Goal: Navigation & Orientation: Find specific page/section

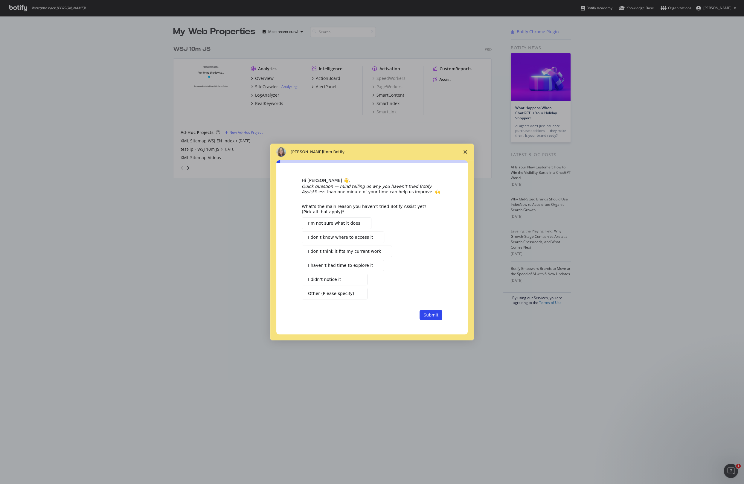
click at [464, 153] on icon "Close survey" at bounding box center [465, 152] width 4 height 4
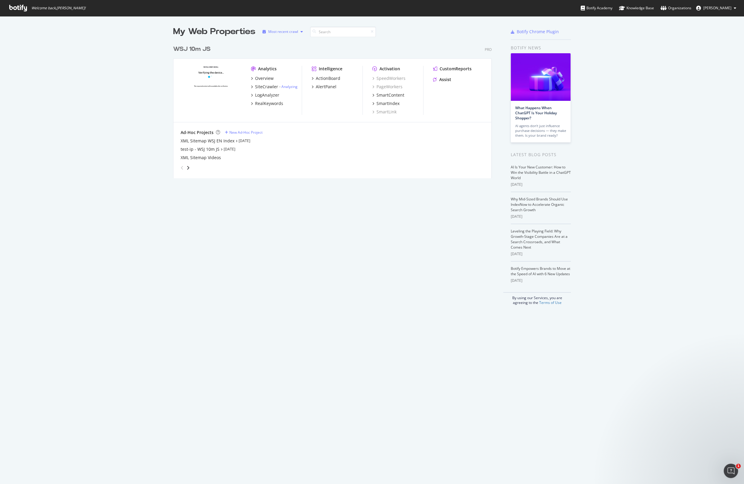
click at [282, 32] on div "Most recent crawl" at bounding box center [283, 32] width 30 height 4
click at [283, 44] on div "Most recent crawl" at bounding box center [290, 41] width 31 height 5
click at [281, 41] on div "Most recent crawl" at bounding box center [290, 41] width 31 height 5
click at [193, 36] on div "My Web Properties" at bounding box center [214, 32] width 82 height 12
click at [189, 50] on div "WSJ 10m JS" at bounding box center [191, 49] width 37 height 9
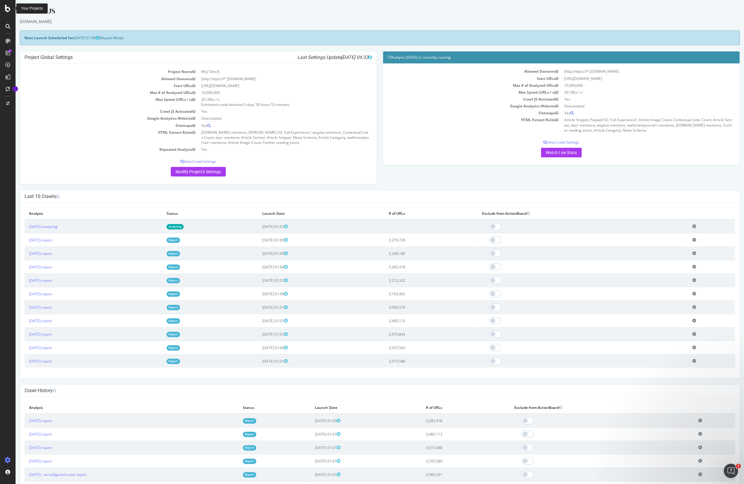
click at [8, 9] on icon at bounding box center [7, 8] width 5 height 7
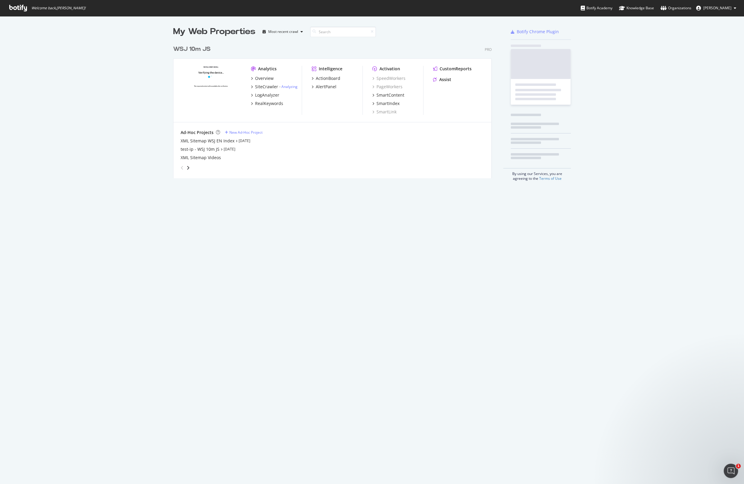
scroll to position [483, 744]
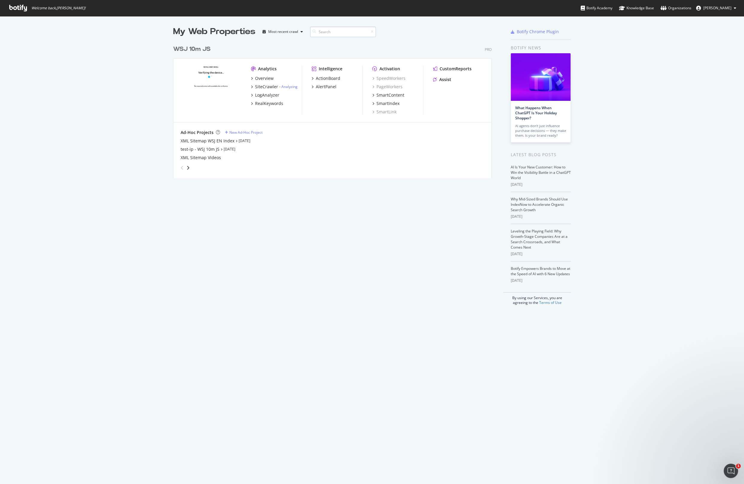
click at [327, 31] on input at bounding box center [343, 32] width 66 height 10
click at [188, 167] on icon "angle-right" at bounding box center [188, 167] width 3 height 5
click at [183, 167] on icon "angle-left" at bounding box center [182, 167] width 3 height 5
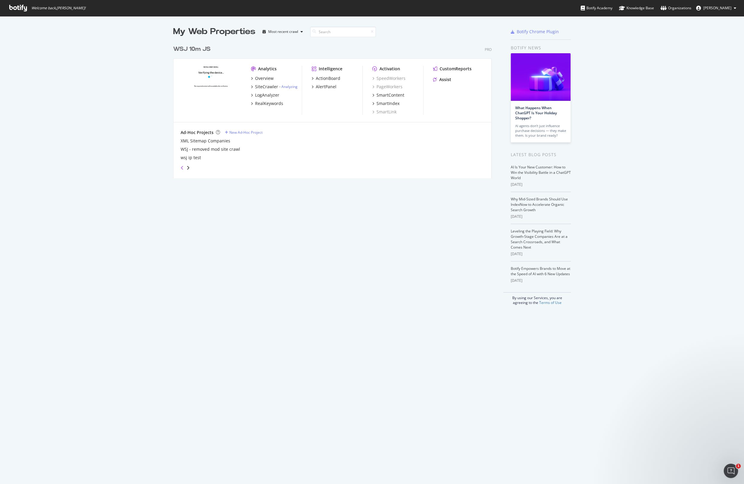
click at [183, 167] on icon "angle-left" at bounding box center [182, 167] width 3 height 5
